Goal: Task Accomplishment & Management: Complete application form

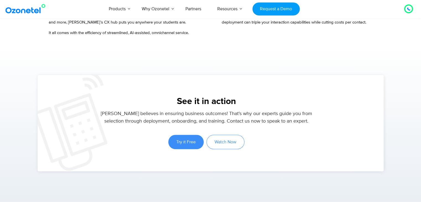
scroll to position [570, 0]
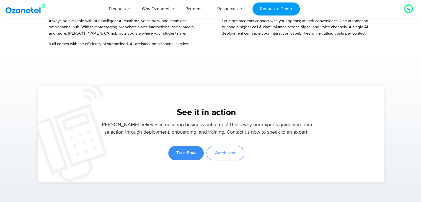
click at [21, 6] on img at bounding box center [26, 9] width 45 height 10
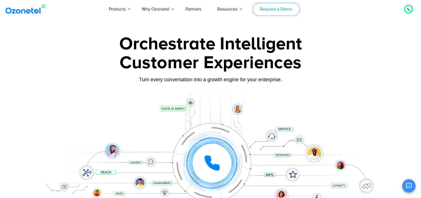
click at [281, 10] on link "Request a Demo" at bounding box center [275, 9] width 47 height 13
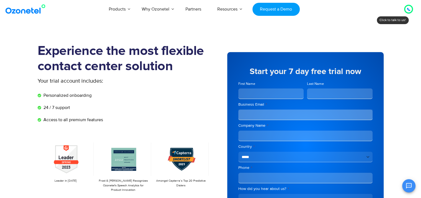
click at [21, 9] on img at bounding box center [26, 9] width 45 height 10
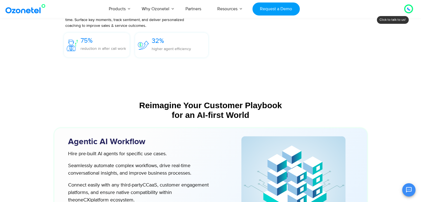
scroll to position [1401, 0]
